Goal: Task Accomplishment & Management: Complete application form

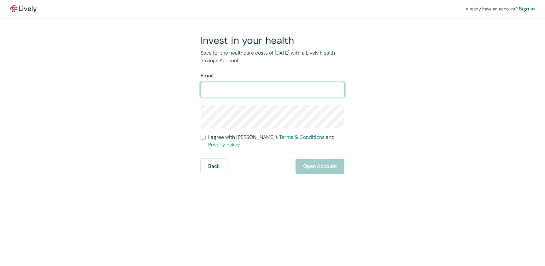
click at [240, 92] on input "Email" at bounding box center [272, 89] width 144 height 13
type input "gcon.chicago@gmail.com"
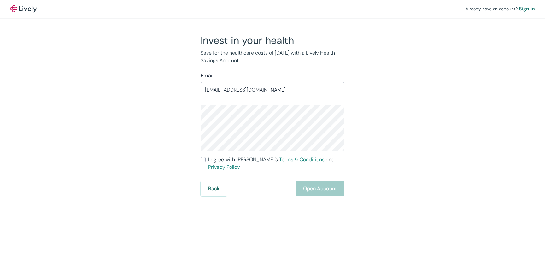
click at [205, 160] on label "I agree with Lively’s Terms & Conditions and Privacy Policy" at bounding box center [272, 163] width 144 height 15
click at [205, 160] on input "I agree with Lively’s Terms & Conditions and Privacy Policy" at bounding box center [202, 159] width 5 height 5
checkbox input "true"
click at [316, 181] on button "Open Account" at bounding box center [319, 188] width 49 height 15
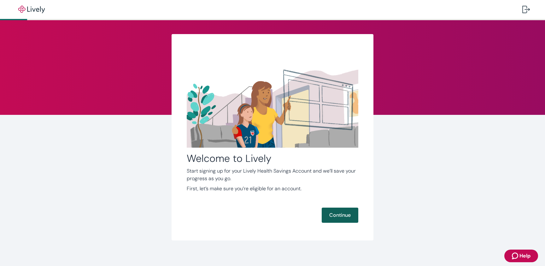
click at [337, 214] on button "Continue" at bounding box center [339, 214] width 37 height 15
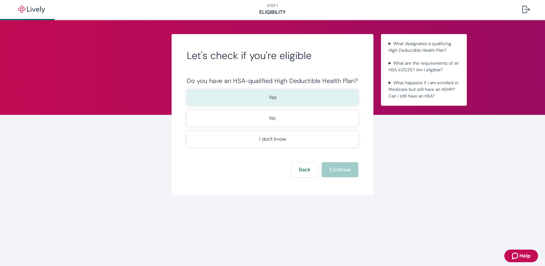
click at [294, 100] on button "Yes" at bounding box center [272, 97] width 171 height 16
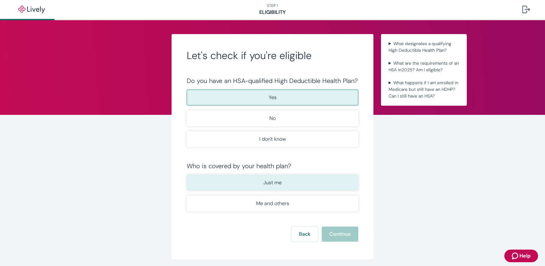
click at [333, 181] on button "Just me" at bounding box center [272, 183] width 171 height 16
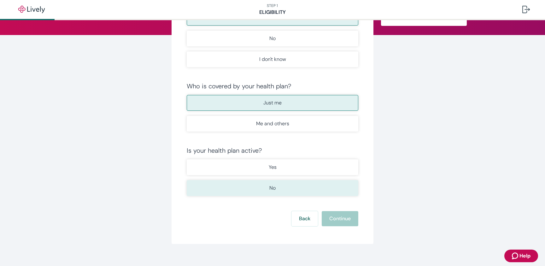
scroll to position [80, 0]
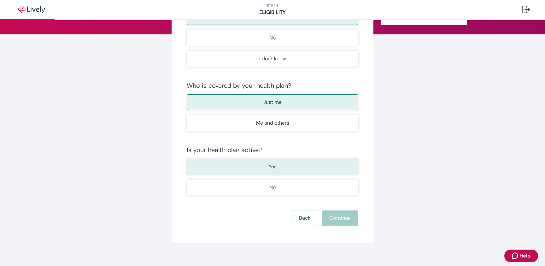
click at [323, 168] on button "Yes" at bounding box center [272, 166] width 171 height 16
click at [340, 217] on button "Continue" at bounding box center [339, 217] width 37 height 15
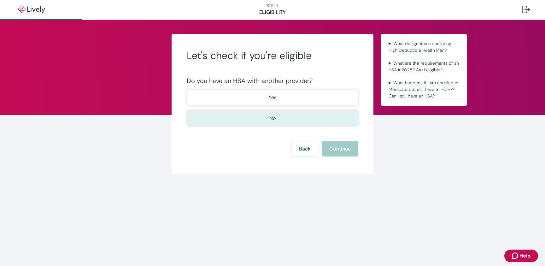
click at [317, 115] on button "No" at bounding box center [272, 118] width 171 height 16
click at [337, 141] on button "Continue" at bounding box center [339, 148] width 37 height 15
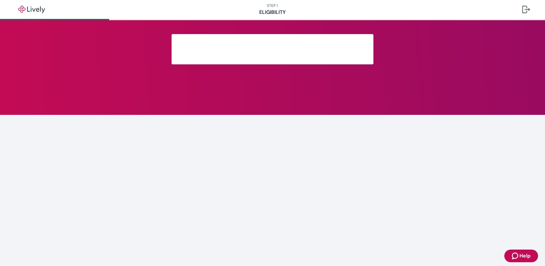
scroll to position [71, 0]
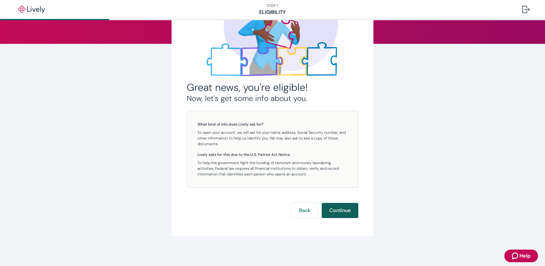
click at [343, 205] on button "Continue" at bounding box center [339, 210] width 37 height 15
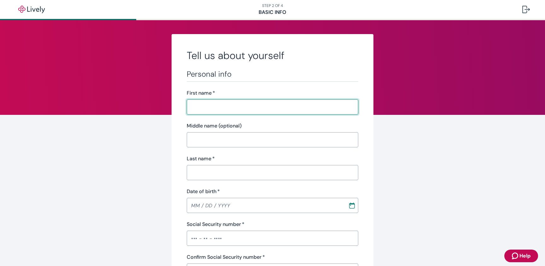
click at [264, 108] on input "First name   *" at bounding box center [272, 107] width 171 height 13
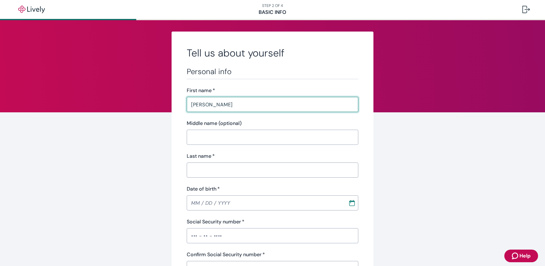
type input "[PERSON_NAME]"
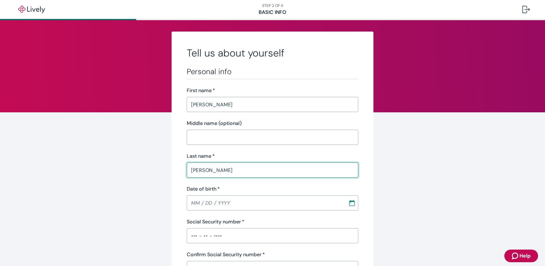
type input "[PERSON_NAME]"
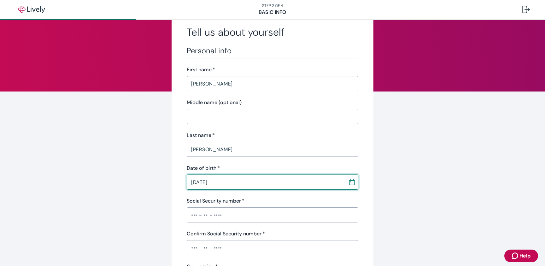
scroll to position [49, 0]
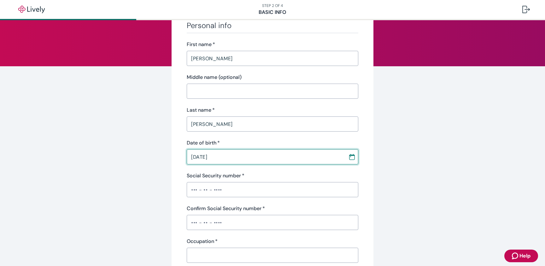
type input "[DATE]"
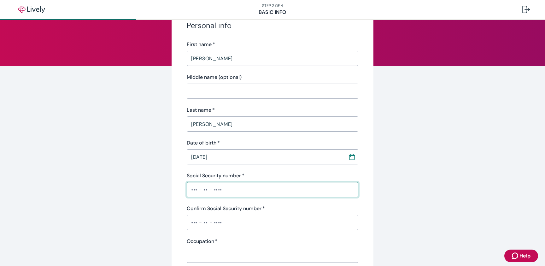
click at [256, 193] on input "Social Security number   *" at bounding box center [272, 189] width 171 height 13
type input "•••-••-0474"
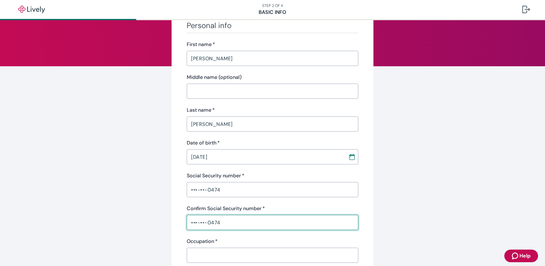
type input "•••-••-0474"
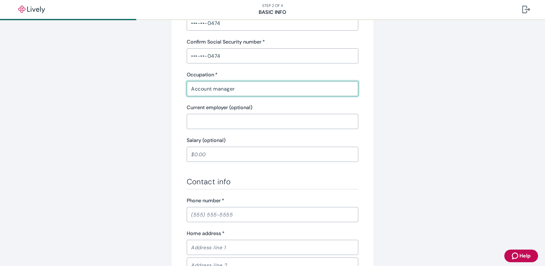
scroll to position [222, 0]
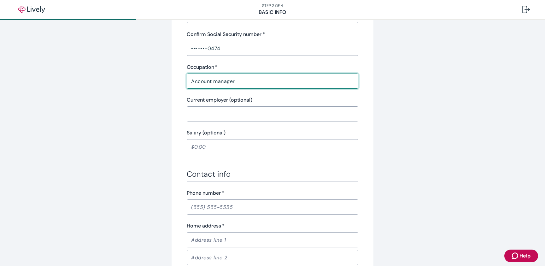
type input "Account manager"
click at [279, 203] on input "Phone number   *" at bounding box center [272, 206] width 171 height 13
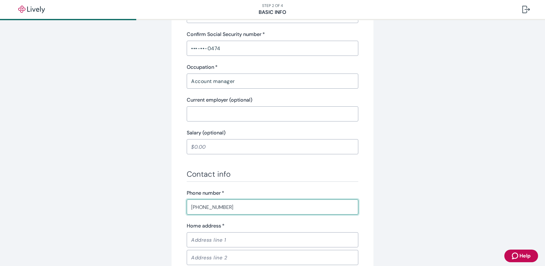
type input "[PHONE_NUMBER]"
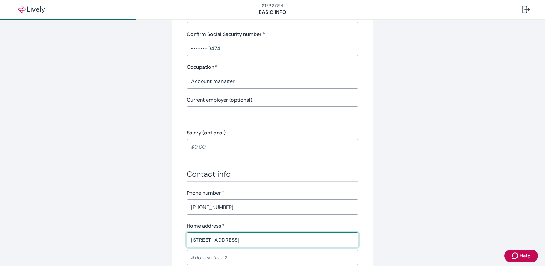
type input "[STREET_ADDRESS]"
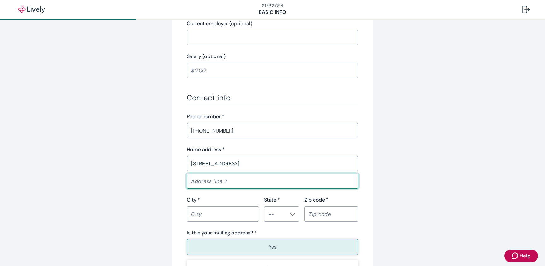
scroll to position [300, 0]
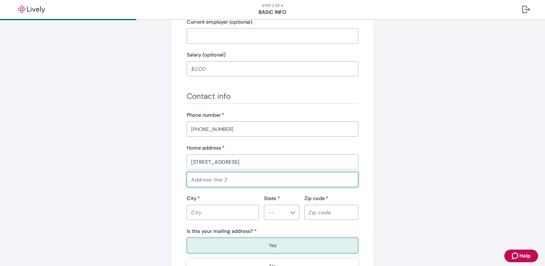
click at [226, 209] on input "City   *" at bounding box center [223, 212] width 72 height 13
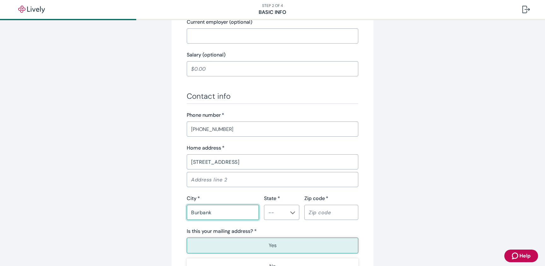
type input "Burbank"
type input "IL"
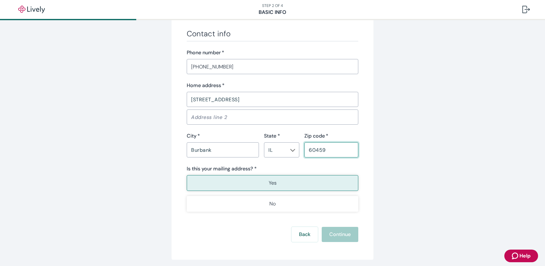
scroll to position [365, 0]
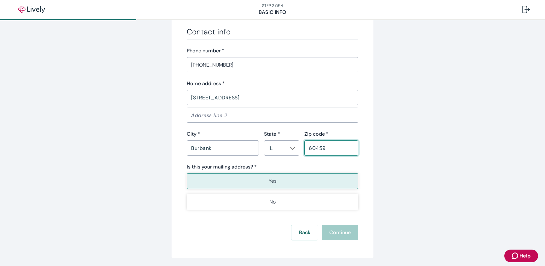
type input "60459"
click at [341, 227] on button "Continue" at bounding box center [339, 232] width 37 height 15
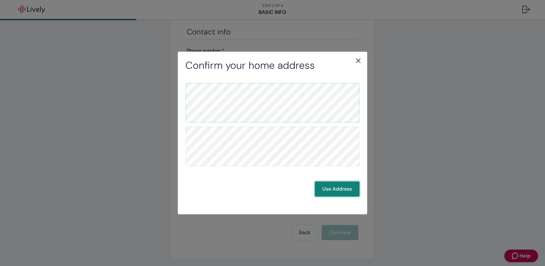
click at [339, 187] on button "Use Address" at bounding box center [336, 188] width 45 height 15
click at [345, 188] on button "Use Address" at bounding box center [336, 188] width 45 height 15
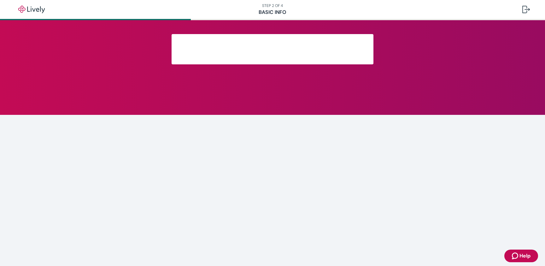
scroll to position [92, 0]
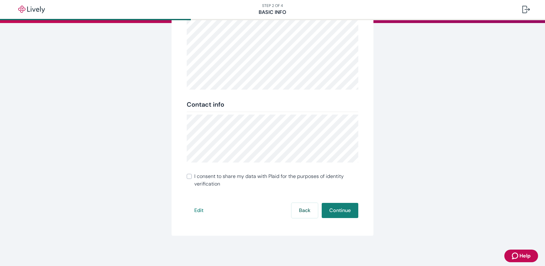
click at [187, 175] on input "I consent to share my data with Plaid for the purposes of identity verification" at bounding box center [189, 176] width 5 height 5
checkbox input "true"
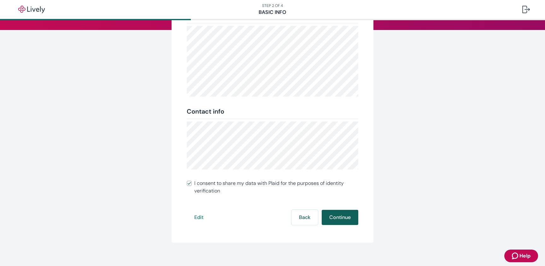
scroll to position [87, 0]
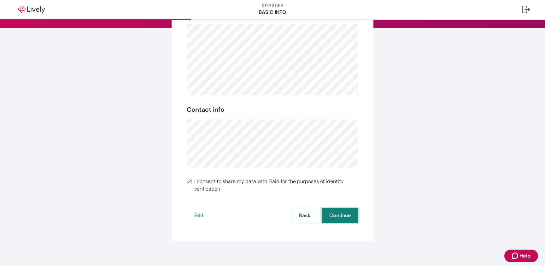
click at [344, 213] on button "Continue" at bounding box center [339, 215] width 37 height 15
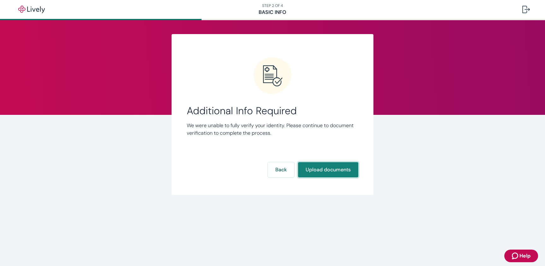
click at [331, 169] on button "Upload documents" at bounding box center [328, 169] width 60 height 15
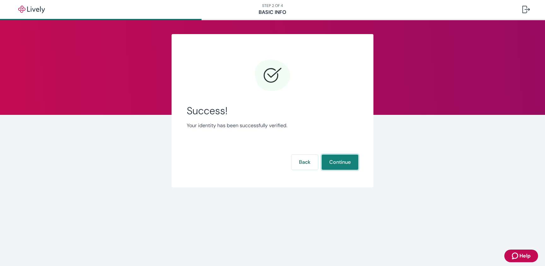
click at [332, 155] on button "Continue" at bounding box center [339, 161] width 37 height 15
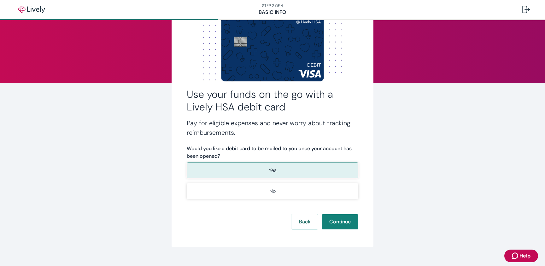
scroll to position [39, 0]
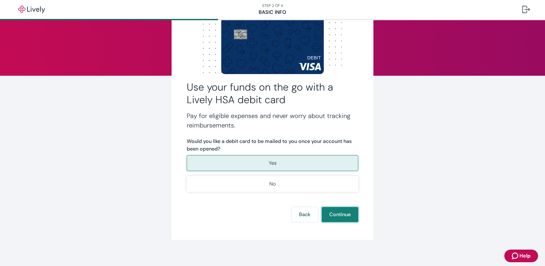
click at [340, 215] on button "Continue" at bounding box center [339, 214] width 37 height 15
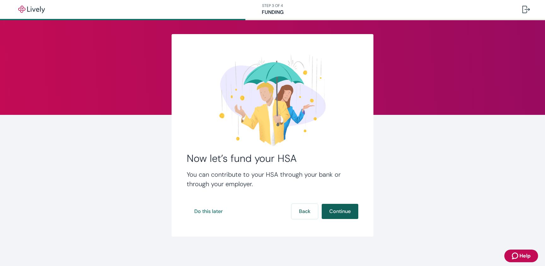
click at [344, 211] on button "Continue" at bounding box center [339, 211] width 37 height 15
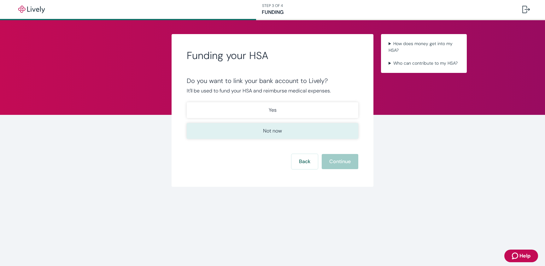
click at [327, 127] on button "Not now" at bounding box center [272, 131] width 171 height 16
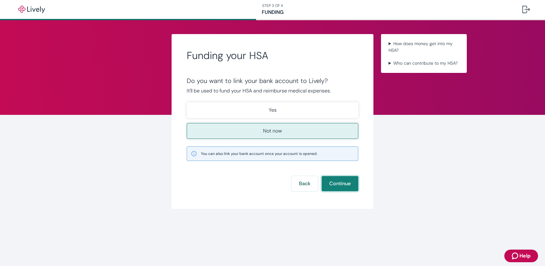
click at [345, 180] on button "Continue" at bounding box center [339, 183] width 37 height 15
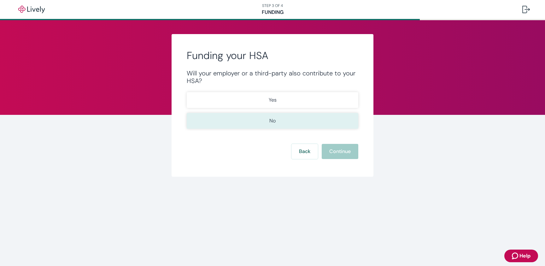
click at [326, 122] on button "No" at bounding box center [272, 121] width 171 height 16
click at [342, 145] on button "Continue" at bounding box center [339, 151] width 37 height 15
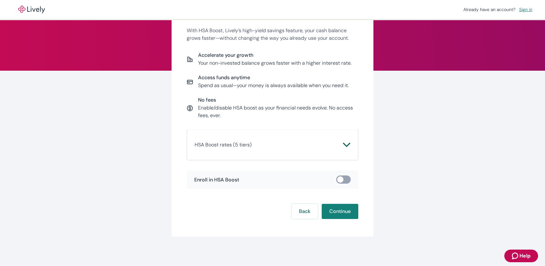
scroll to position [45, 0]
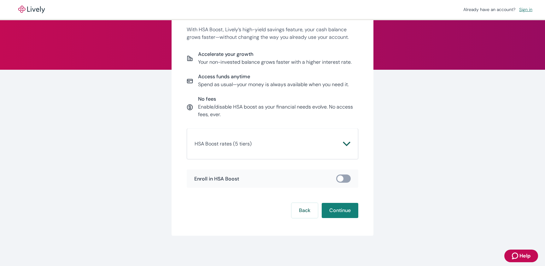
click at [347, 144] on icon "Chevron icon" at bounding box center [346, 143] width 7 height 4
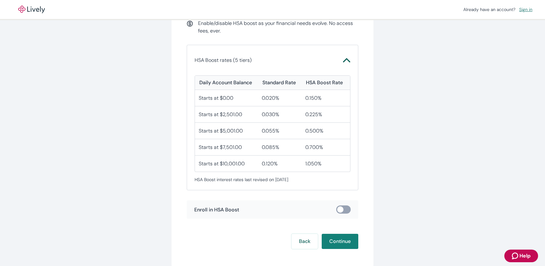
scroll to position [130, 0]
click at [339, 234] on button "Continue" at bounding box center [339, 240] width 37 height 15
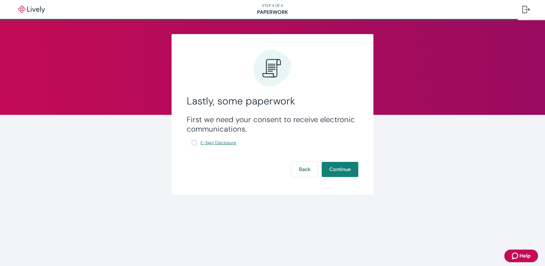
click at [228, 141] on span "E-Sign Disclosure" at bounding box center [218, 142] width 36 height 7
click at [195, 141] on input "E-Sign Disclosure" at bounding box center [194, 142] width 5 height 5
checkbox input "true"
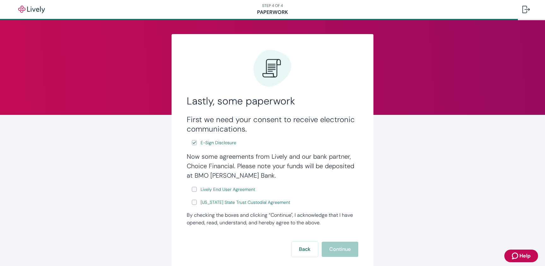
click at [195, 190] on input "Lively End User Agreement" at bounding box center [194, 189] width 5 height 5
checkbox input "true"
click at [195, 199] on input "[US_STATE] State Trust Custodial Agreement" at bounding box center [194, 201] width 5 height 5
checkbox input "true"
click at [337, 248] on button "Continue" at bounding box center [339, 248] width 37 height 15
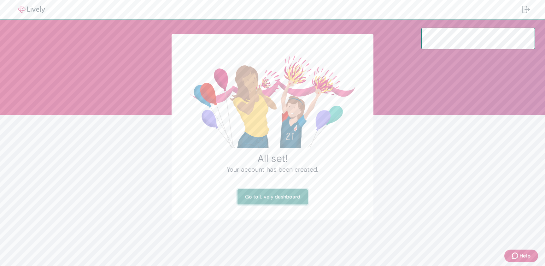
click at [292, 198] on link "Go to Lively dashboard" at bounding box center [272, 196] width 70 height 15
